Goal: Transaction & Acquisition: Purchase product/service

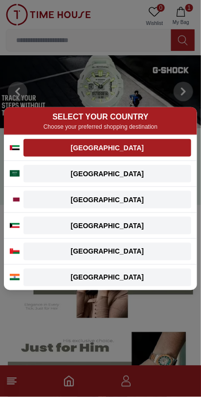
click at [75, 149] on div "[GEOGRAPHIC_DATA]" at bounding box center [107, 148] width 156 height 10
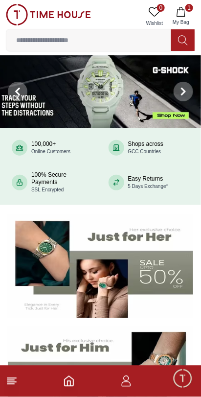
click at [78, 93] on img at bounding box center [100, 91] width 201 height 73
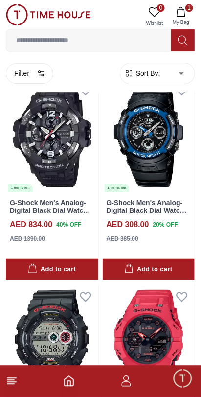
scroll to position [1743, 0]
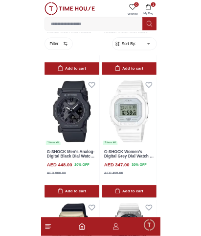
scroll to position [3758, 0]
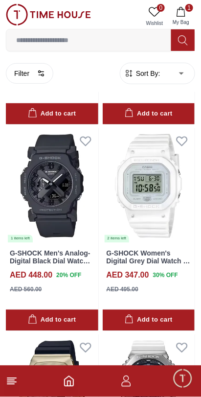
click at [44, 40] on input at bounding box center [88, 40] width 165 height 20
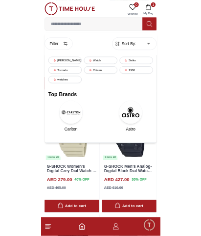
scroll to position [3520, 0]
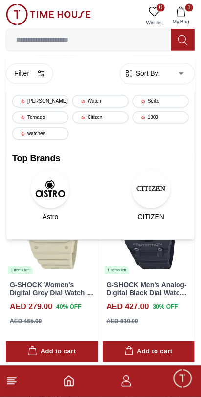
click at [40, 38] on input at bounding box center [88, 40] width 165 height 20
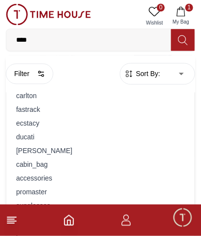
type input "*****"
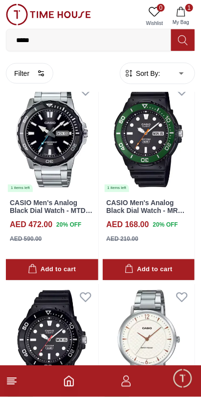
scroll to position [1487, 0]
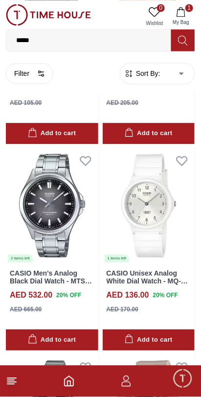
scroll to position [3070, 0]
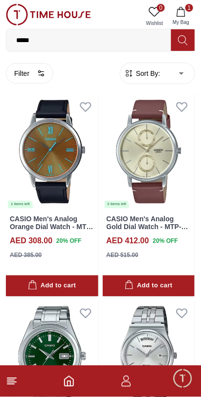
scroll to position [8497, 0]
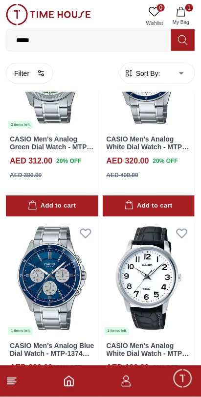
scroll to position [10085, 0]
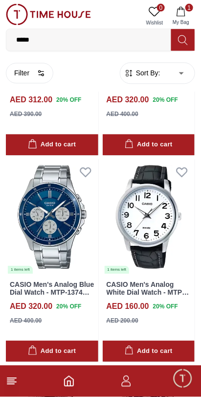
scroll to position [8017, 0]
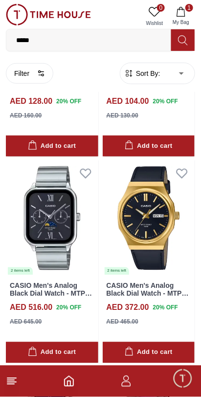
click at [42, 11] on img at bounding box center [48, 15] width 85 height 22
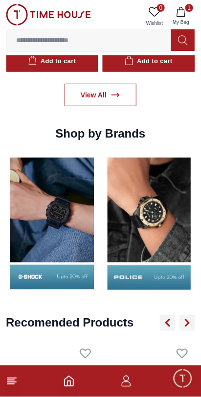
scroll to position [939, 0]
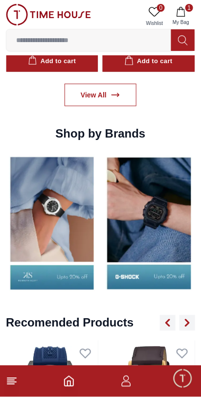
click at [58, 231] on img at bounding box center [52, 223] width 93 height 144
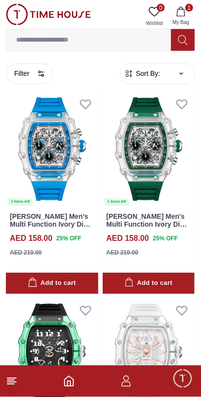
scroll to position [2545, 0]
click at [39, 165] on img at bounding box center [52, 150] width 93 height 116
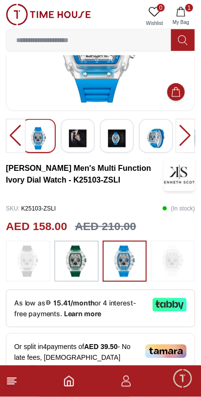
scroll to position [97, 0]
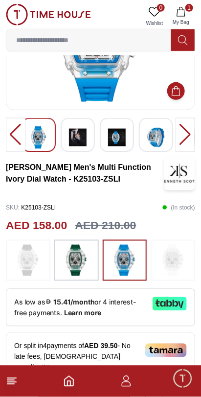
click at [26, 263] on img at bounding box center [28, 260] width 24 height 31
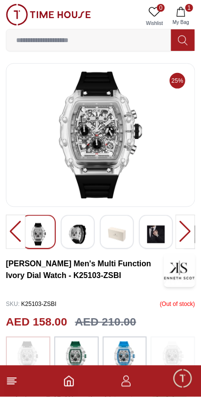
click at [80, 237] on img at bounding box center [78, 234] width 18 height 23
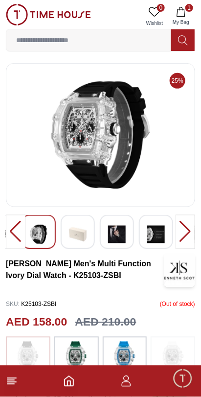
click at [122, 229] on img at bounding box center [117, 234] width 18 height 23
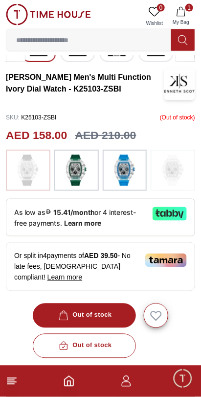
scroll to position [180, 0]
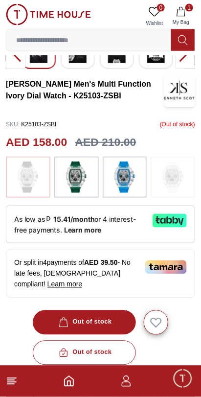
click at [180, 188] on img at bounding box center [173, 177] width 24 height 31
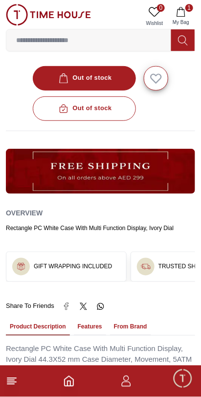
scroll to position [180, 0]
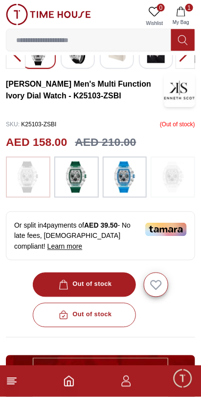
scroll to position [97, 0]
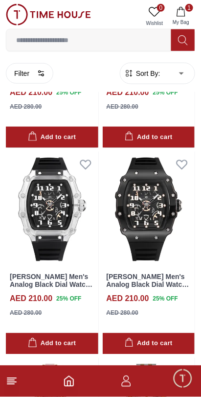
scroll to position [2899, 0]
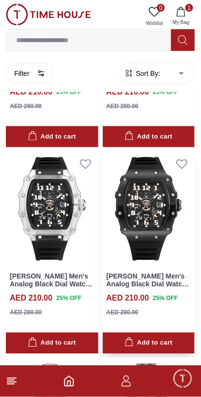
click at [155, 255] on img at bounding box center [149, 209] width 93 height 116
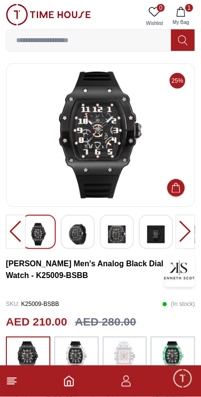
click at [190, 230] on div at bounding box center [186, 232] width 20 height 34
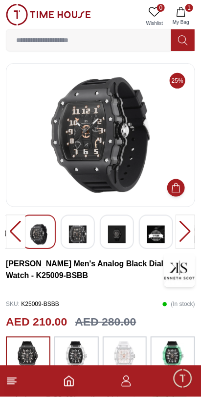
click at [186, 229] on div at bounding box center [186, 232] width 20 height 34
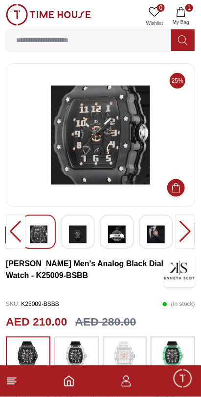
click at [185, 231] on div at bounding box center [186, 232] width 20 height 34
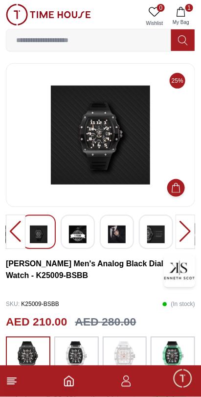
click at [181, 234] on div at bounding box center [186, 232] width 20 height 34
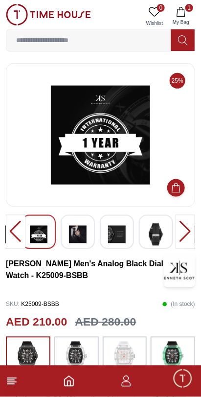
click at [181, 230] on div at bounding box center [186, 232] width 20 height 34
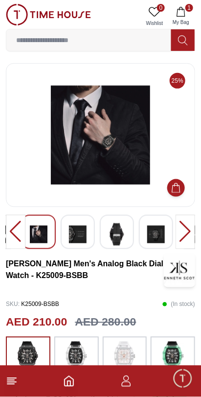
click at [182, 225] on div at bounding box center [186, 232] width 20 height 34
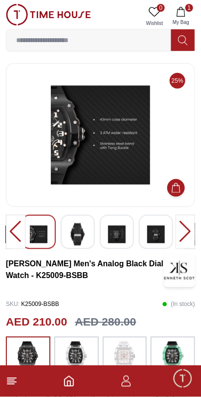
click at [181, 228] on div at bounding box center [186, 232] width 20 height 34
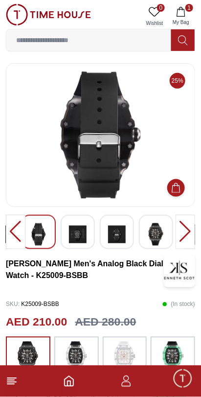
click at [115, 229] on img at bounding box center [117, 234] width 18 height 23
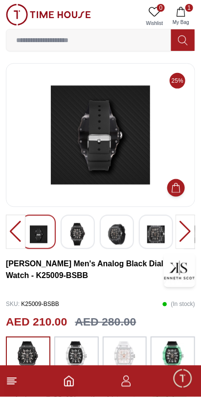
click at [165, 232] on div at bounding box center [156, 232] width 34 height 34
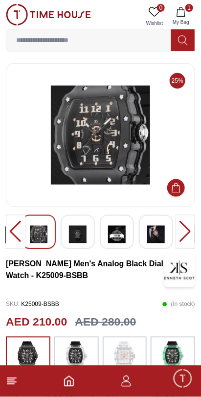
click at [155, 237] on img at bounding box center [156, 234] width 18 height 23
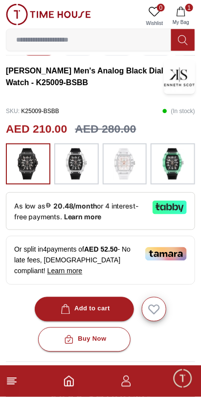
scroll to position [193, 0]
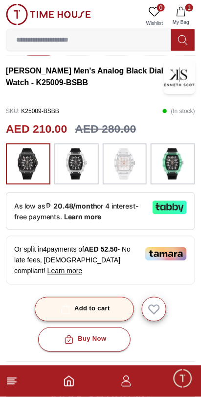
click at [99, 310] on div "Add to cart" at bounding box center [84, 309] width 51 height 11
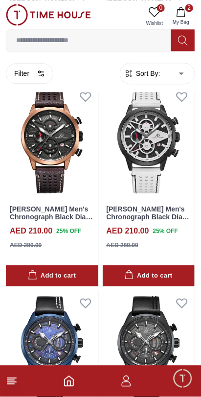
scroll to position [2059, 0]
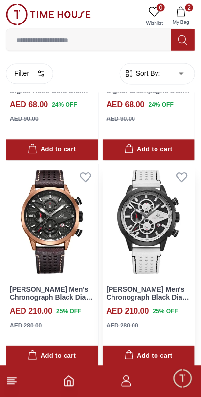
click at [160, 237] on img at bounding box center [149, 223] width 93 height 116
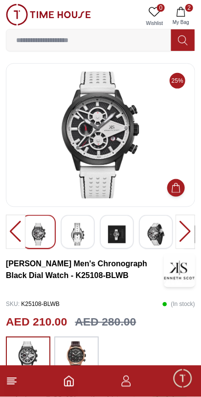
click at [76, 234] on img at bounding box center [78, 234] width 18 height 23
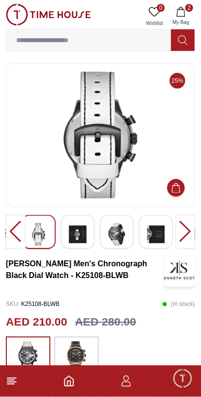
click at [83, 234] on img at bounding box center [78, 234] width 18 height 23
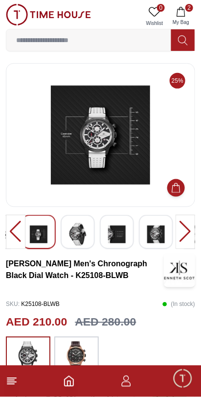
click at [89, 228] on div at bounding box center [78, 232] width 34 height 34
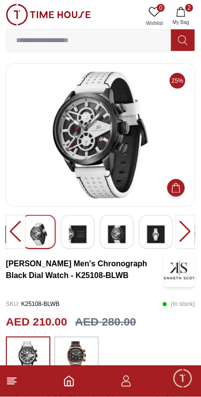
click at [78, 237] on img at bounding box center [78, 234] width 18 height 23
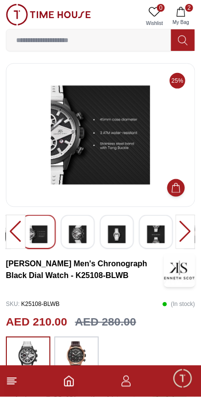
click at [91, 230] on div at bounding box center [78, 232] width 34 height 34
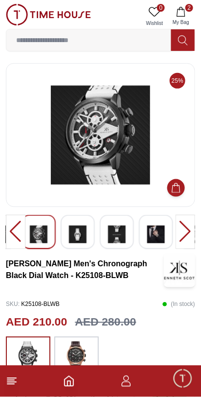
click at [101, 228] on div at bounding box center [117, 232] width 34 height 34
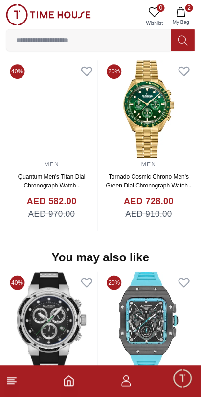
scroll to position [833, 0]
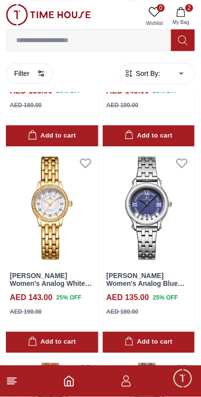
scroll to position [1789, 0]
